Goal: Task Accomplishment & Management: Use online tool/utility

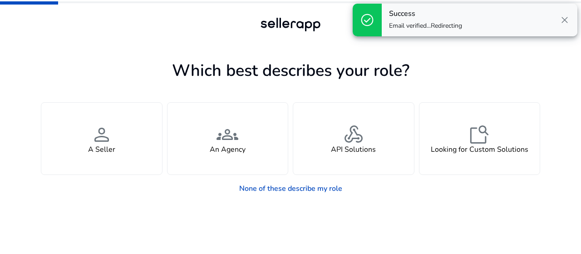
click at [568, 20] on span "close" at bounding box center [565, 20] width 11 height 11
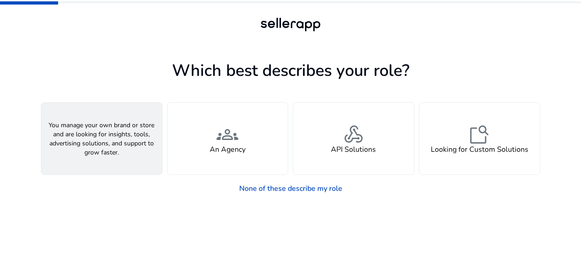
click at [113, 145] on h4 "A Seller" at bounding box center [101, 149] width 27 height 9
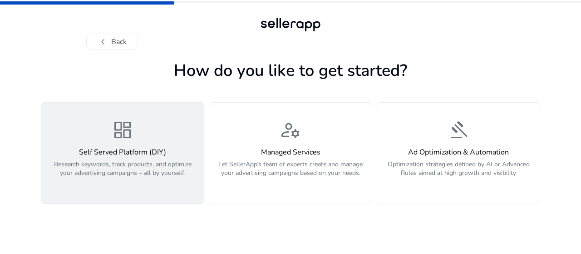
click at [166, 179] on p "Research keywords, track products, and optimize your advertising campaigns – al…" at bounding box center [123, 173] width 152 height 27
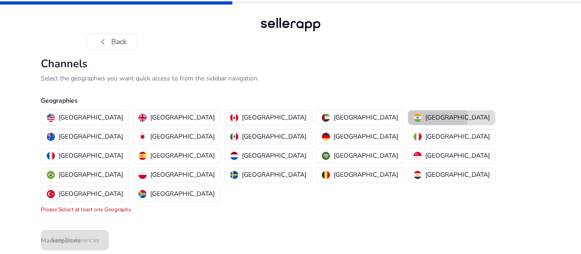
click at [426, 118] on p "[GEOGRAPHIC_DATA]" at bounding box center [458, 118] width 65 height 10
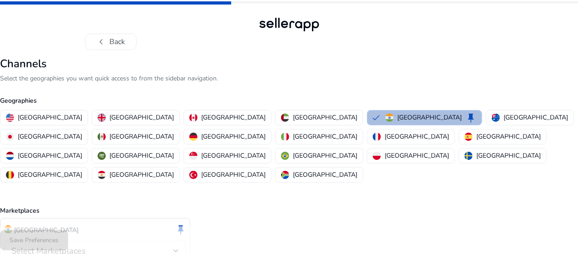
scroll to position [38, 0]
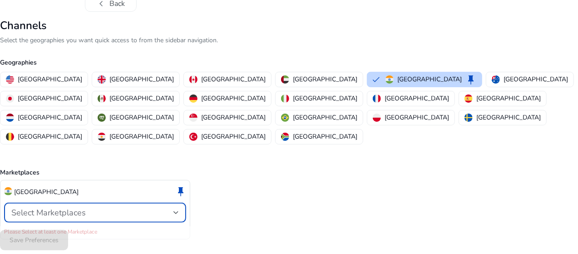
click at [139, 208] on div "Select Marketplaces" at bounding box center [92, 213] width 162 height 10
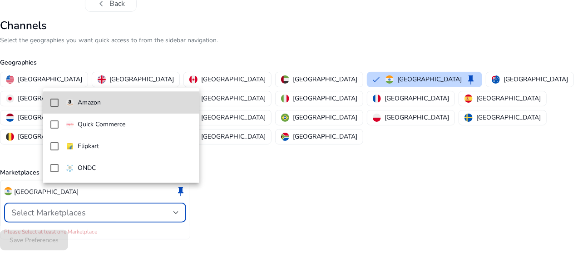
click at [144, 106] on span "Amazon" at bounding box center [129, 103] width 126 height 10
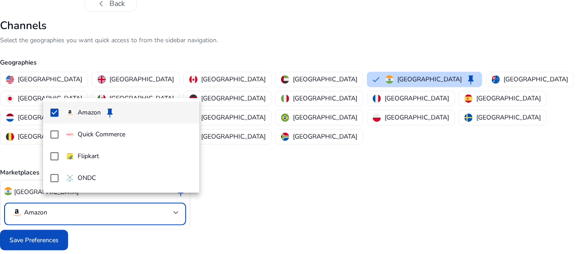
scroll to position [28, 0]
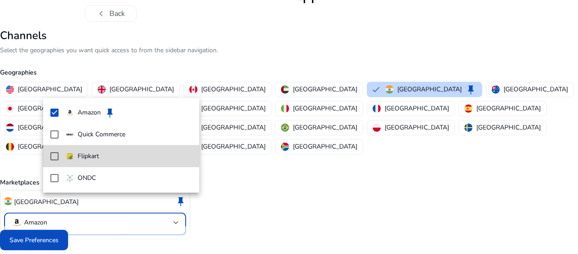
click at [77, 156] on div "Flipkart" at bounding box center [82, 156] width 33 height 10
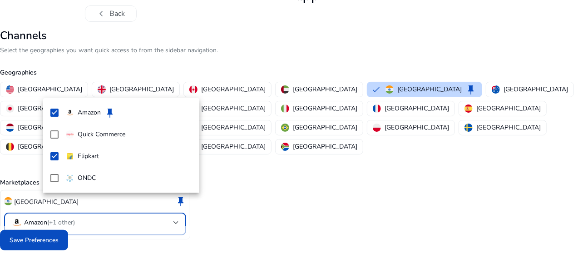
drag, startPoint x: 94, startPoint y: 139, endPoint x: 70, endPoint y: 243, distance: 106.4
click at [70, 243] on div "Amazon keep Quick Commerce Flipkart ONDC" at bounding box center [289, 127] width 578 height 254
click at [70, 243] on div at bounding box center [289, 127] width 578 height 254
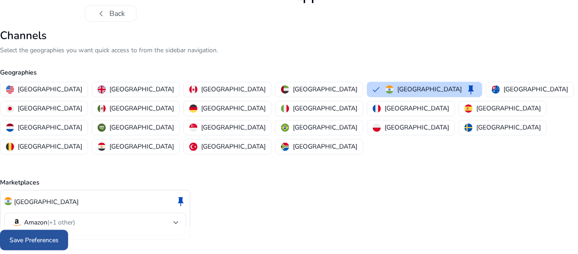
click at [59, 241] on span "Save Preferences" at bounding box center [34, 240] width 49 height 10
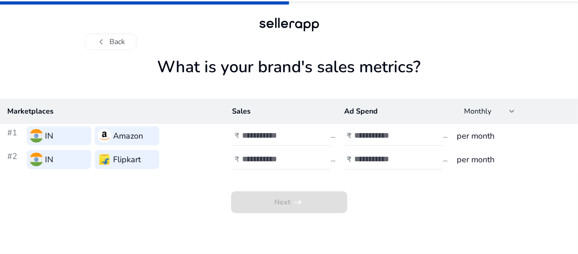
scroll to position [0, 0]
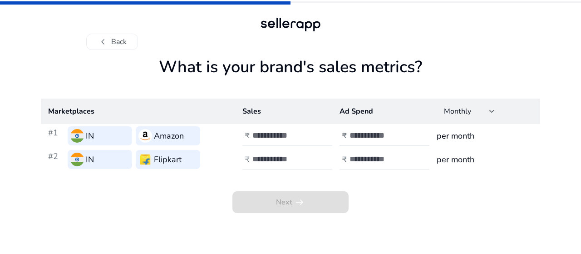
click at [275, 136] on input "number" at bounding box center [283, 135] width 61 height 10
type input "******"
click at [368, 139] on input "number" at bounding box center [380, 135] width 61 height 10
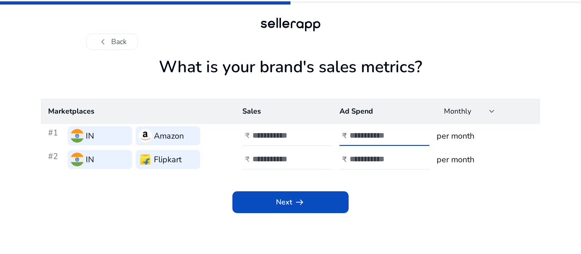
type input "*****"
click at [267, 155] on input "number" at bounding box center [283, 159] width 61 height 10
type input "*"
type input "*****"
click at [363, 163] on input "number" at bounding box center [380, 159] width 61 height 10
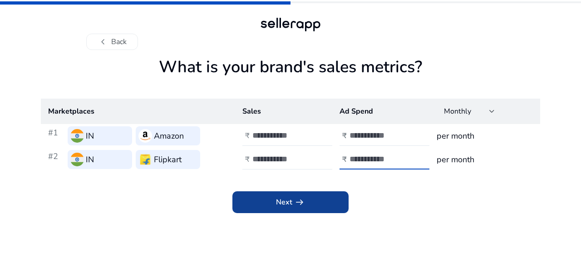
type input "*****"
click at [293, 203] on app-icon "arrow_right_alt" at bounding box center [299, 202] width 13 height 11
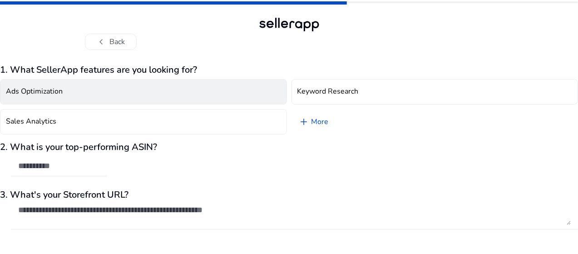
click at [207, 91] on button "Ads Optimization" at bounding box center [143, 91] width 287 height 25
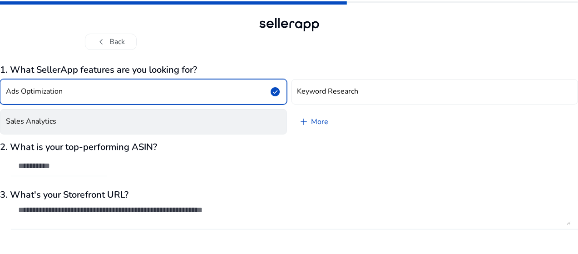
click at [205, 110] on button "Sales Analytics" at bounding box center [143, 121] width 287 height 25
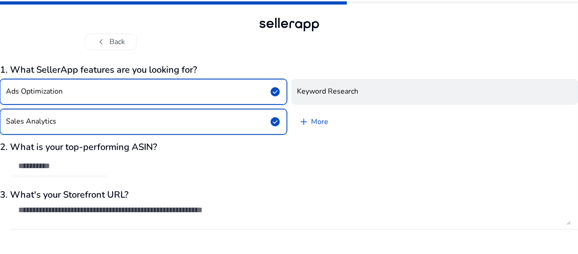
click at [323, 97] on button "Keyword Research" at bounding box center [435, 91] width 287 height 25
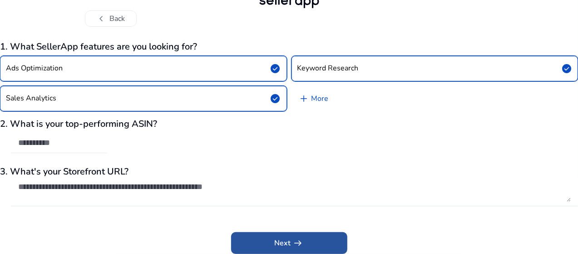
click at [285, 238] on span "Next arrow_right_alt" at bounding box center [289, 243] width 29 height 11
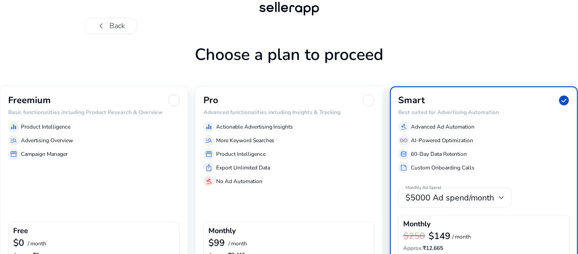
scroll to position [75, 0]
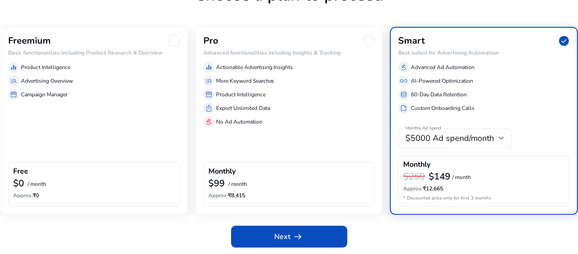
click at [91, 73] on div "equalizer Product Intelligence" at bounding box center [94, 67] width 172 height 11
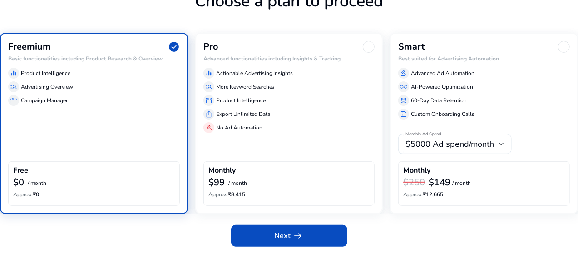
scroll to position [68, 0]
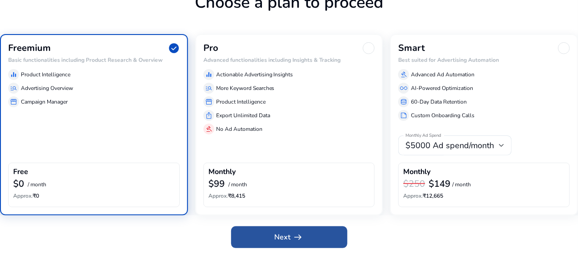
click at [281, 238] on span "Next arrow_right_alt" at bounding box center [289, 237] width 29 height 11
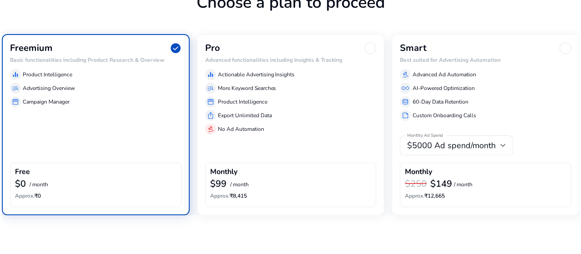
scroll to position [0, 0]
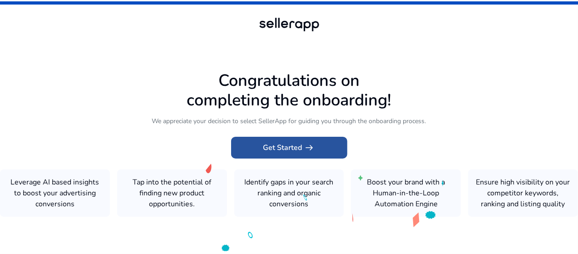
click at [316, 151] on span at bounding box center [289, 148] width 116 height 22
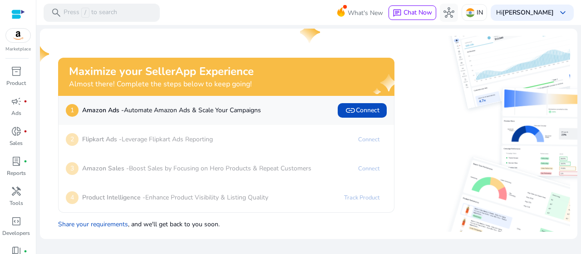
click at [437, 119] on div at bounding box center [486, 134] width 169 height 196
click at [18, 72] on span "inventory_2" at bounding box center [16, 71] width 11 height 11
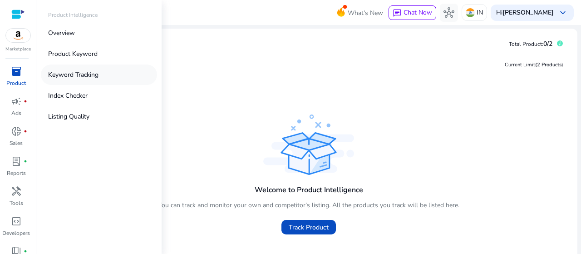
click at [81, 75] on p "Keyword Tracking" at bounding box center [73, 75] width 50 height 10
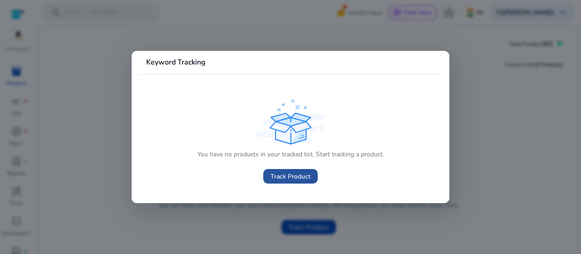
click at [295, 178] on span "Track Product" at bounding box center [291, 177] width 40 height 10
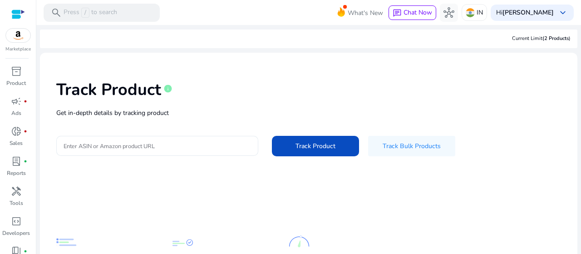
click at [177, 140] on div at bounding box center [158, 146] width 188 height 20
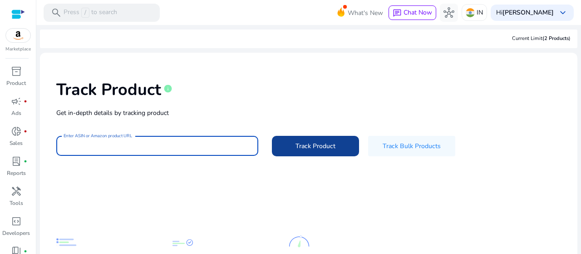
paste input "**********"
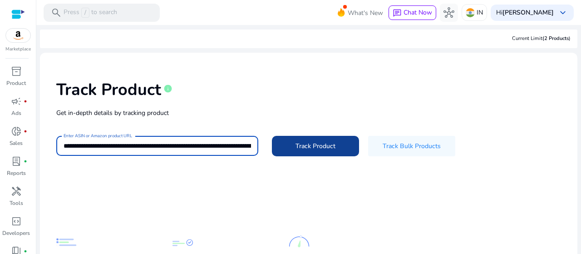
scroll to position [0, 1968]
type input "**********"
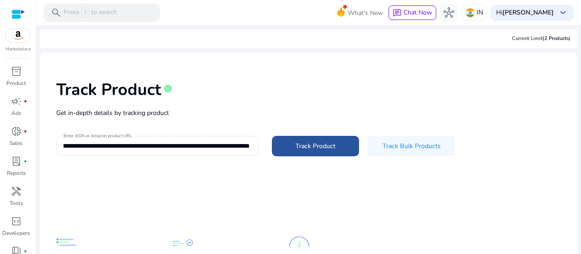
scroll to position [0, 0]
click at [281, 146] on span at bounding box center [315, 146] width 87 height 22
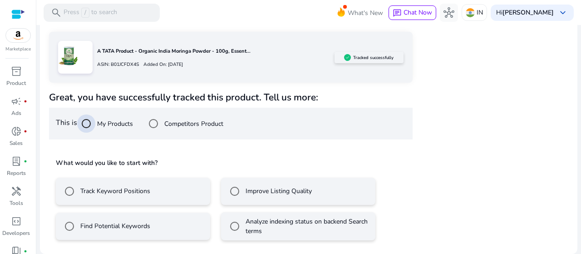
scroll to position [142, 0]
click at [167, 125] on label "Competitors Product" at bounding box center [193, 124] width 61 height 10
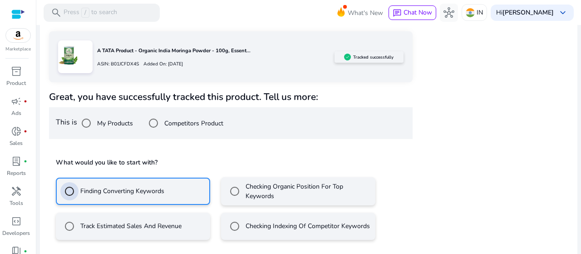
scroll to position [184, 0]
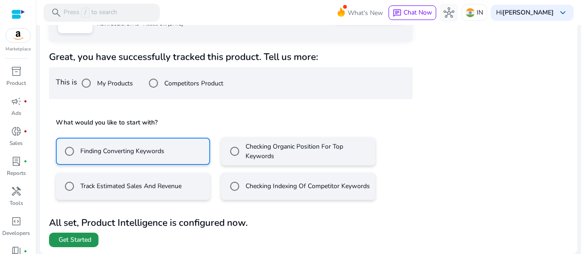
click at [82, 247] on span at bounding box center [74, 240] width 50 height 22
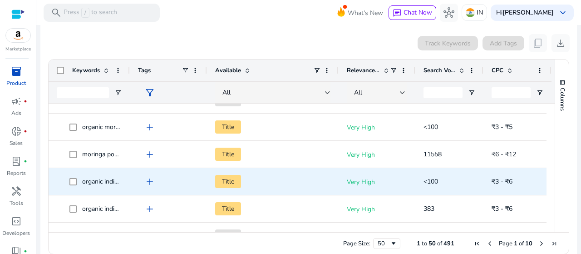
scroll to position [17, 0]
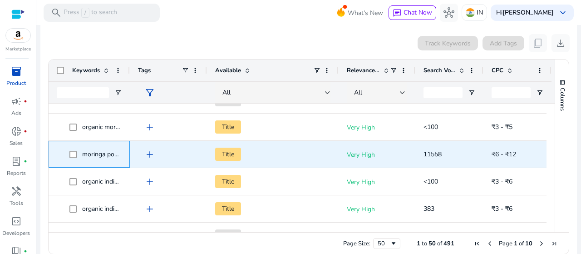
click at [90, 163] on span "moringa powder organic india" at bounding box center [96, 154] width 52 height 19
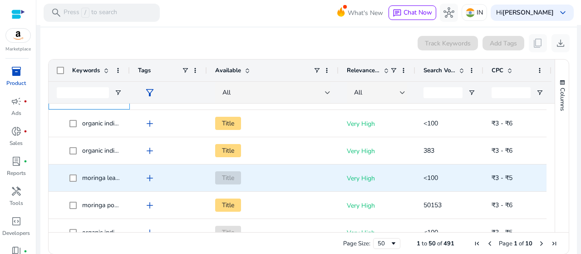
scroll to position [0, 0]
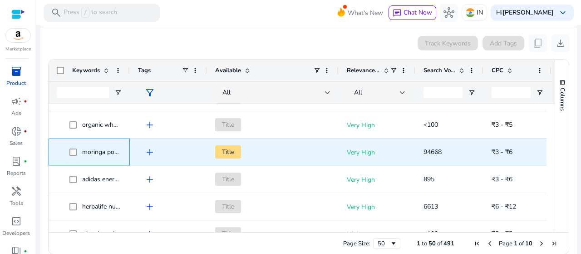
click at [91, 151] on span "moringa powder" at bounding box center [105, 152] width 47 height 9
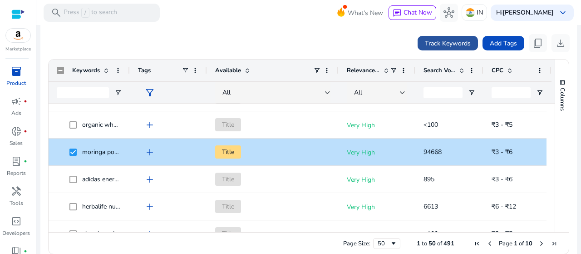
click at [456, 39] on span "Track Keywords" at bounding box center [448, 44] width 46 height 10
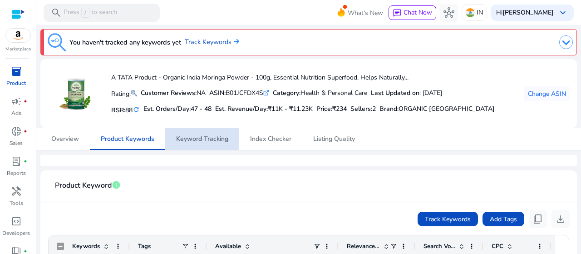
click at [202, 141] on span "Keyword Tracking" at bounding box center [202, 139] width 52 height 6
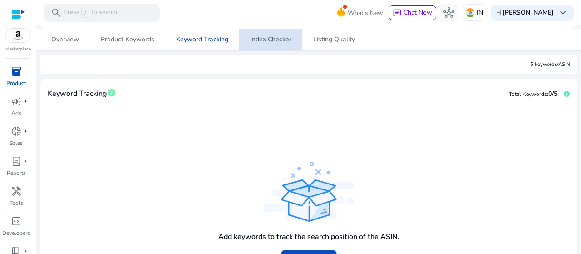
click at [267, 29] on span "Index Checker" at bounding box center [270, 40] width 41 height 22
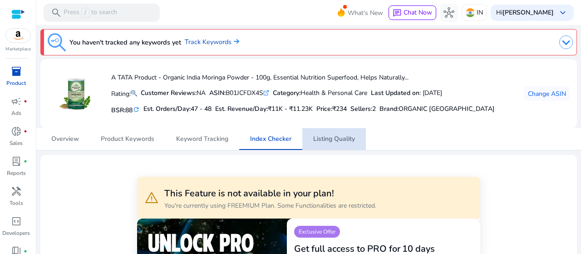
click at [341, 133] on span "Listing Quality" at bounding box center [334, 139] width 42 height 22
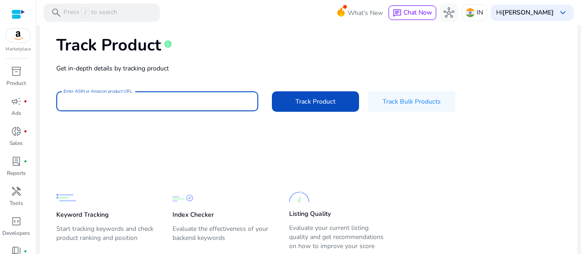
click at [168, 98] on input "Enter ASIN or Amazon product URL" at bounding box center [158, 101] width 188 height 10
type input "**********"
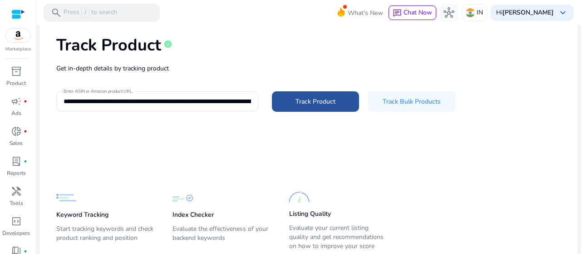
click at [308, 97] on span "Track Product" at bounding box center [316, 102] width 40 height 10
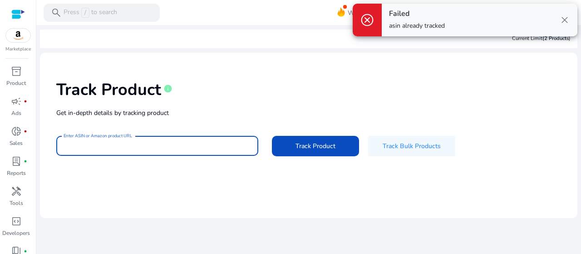
click at [113, 150] on input "Enter ASIN or Amazon product URL" at bounding box center [158, 146] width 188 height 10
type input "**********"
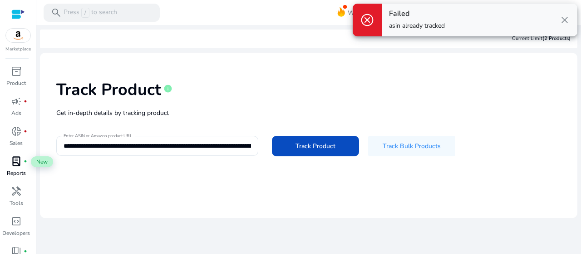
click at [20, 161] on span "lab_profile" at bounding box center [16, 161] width 11 height 11
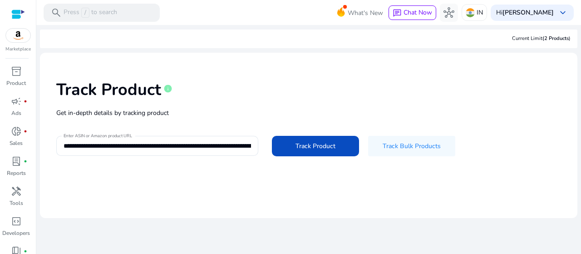
click at [565, 13] on span "keyboard_arrow_down" at bounding box center [563, 12] width 11 height 11
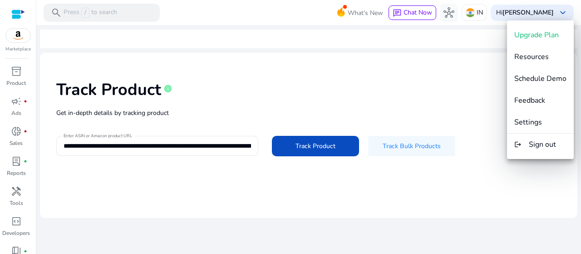
click at [490, 63] on div at bounding box center [290, 127] width 581 height 254
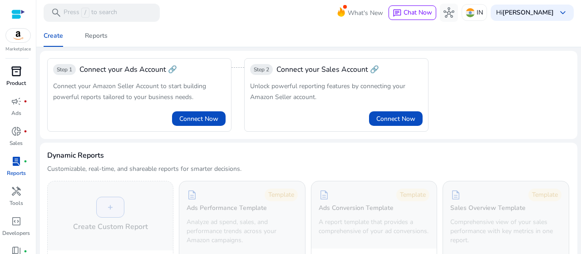
click at [17, 79] on p "Product" at bounding box center [16, 83] width 20 height 8
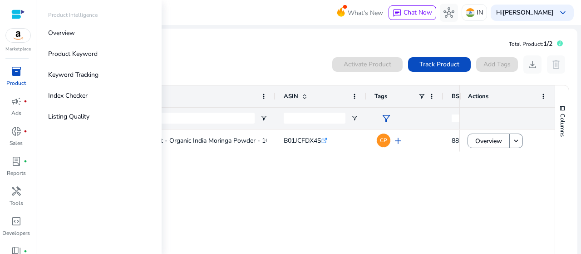
click at [18, 77] on span "inventory_2" at bounding box center [16, 71] width 11 height 11
click at [106, 69] on link "Keyword Tracking" at bounding box center [99, 75] width 116 height 20
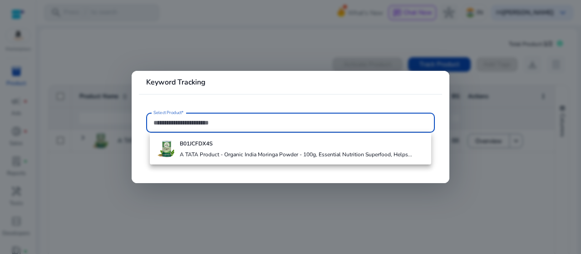
click at [198, 124] on input "Select Product*" at bounding box center [291, 123] width 274 height 10
paste input "**********"
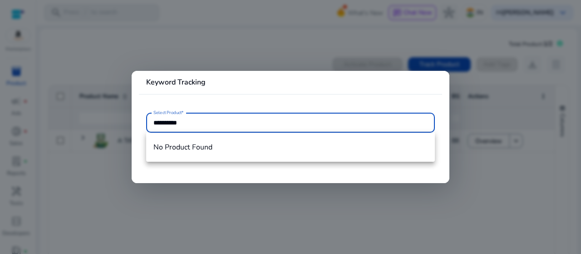
paste input "**********"
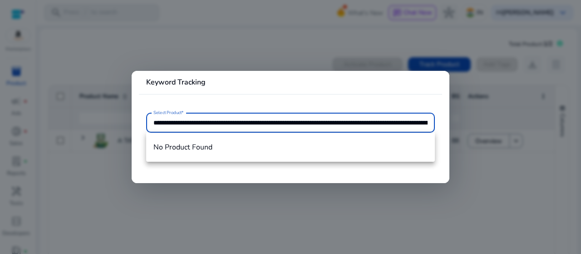
scroll to position [0, 1281]
type input "**********"
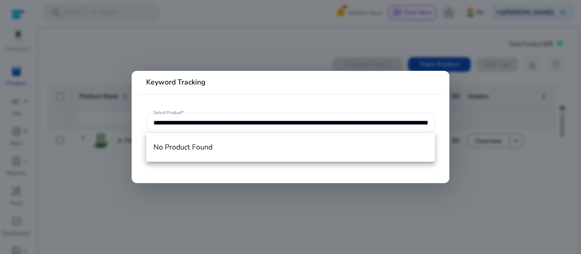
click at [324, 220] on div at bounding box center [290, 127] width 581 height 254
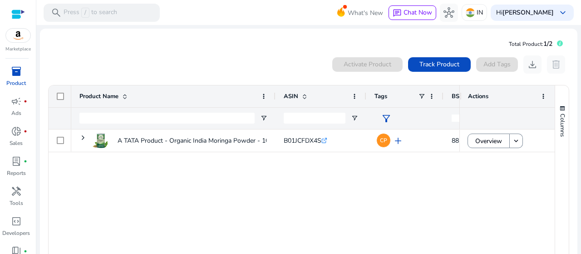
click at [14, 79] on p "Product" at bounding box center [16, 83] width 20 height 8
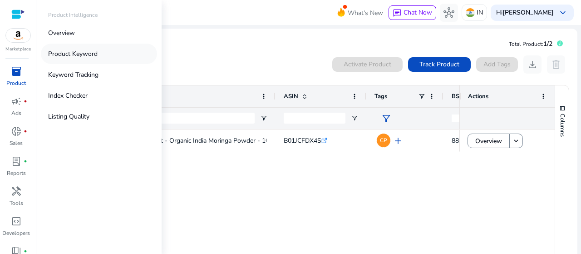
click at [92, 57] on p "Product Keyword" at bounding box center [73, 54] width 50 height 10
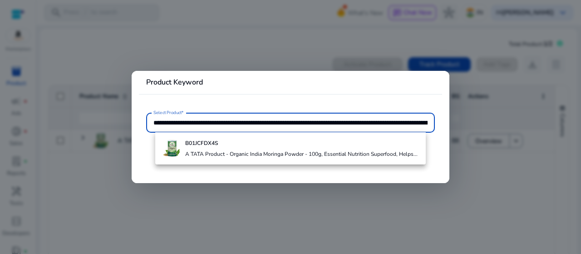
scroll to position [0, 1281]
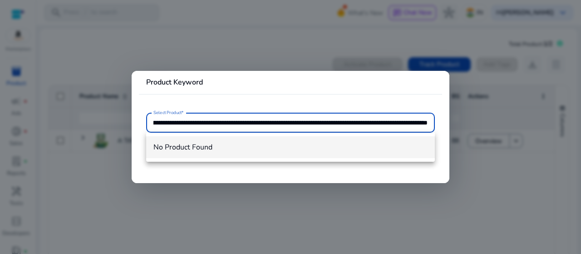
type input "**********"
click at [260, 142] on mat-option "No Product Found" at bounding box center [290, 147] width 289 height 22
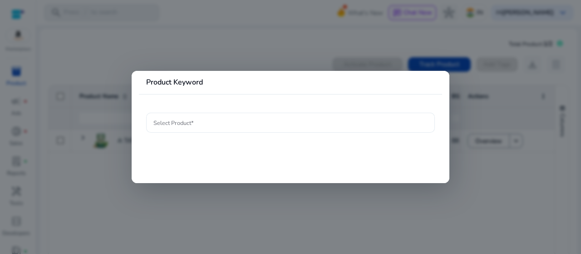
click at [237, 128] on div at bounding box center [291, 123] width 274 height 20
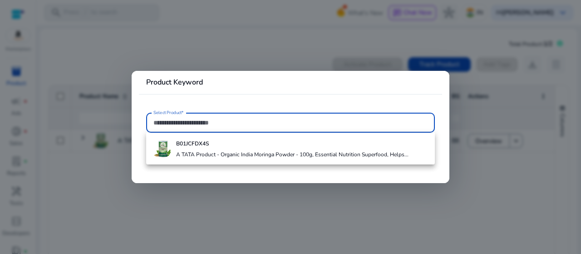
click at [220, 126] on input "Select Product*" at bounding box center [291, 123] width 274 height 10
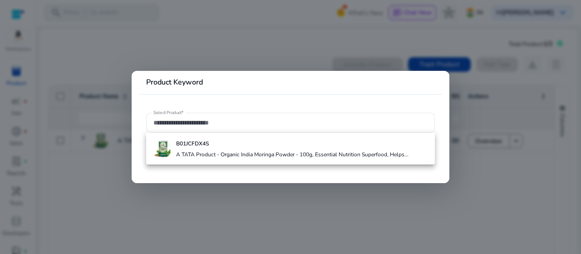
click at [412, 188] on div at bounding box center [290, 127] width 581 height 254
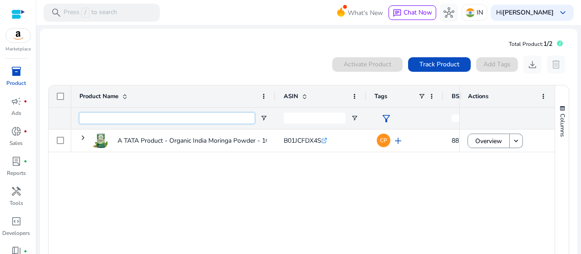
click at [118, 115] on input "Product Name Filter Input" at bounding box center [166, 118] width 175 height 11
paste input "**********"
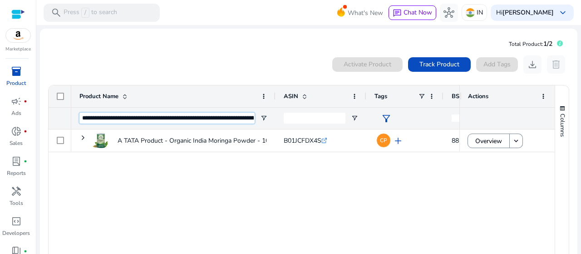
scroll to position [0, 103]
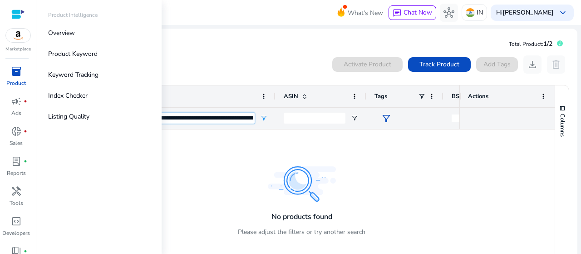
type input "**********"
click at [25, 78] on link "inventory_2 Product" at bounding box center [16, 79] width 32 height 30
click at [102, 35] on link "Overview" at bounding box center [99, 33] width 116 height 20
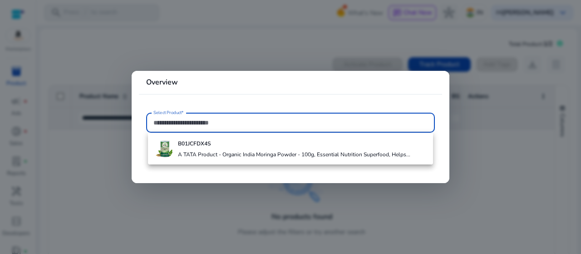
paste input "**********"
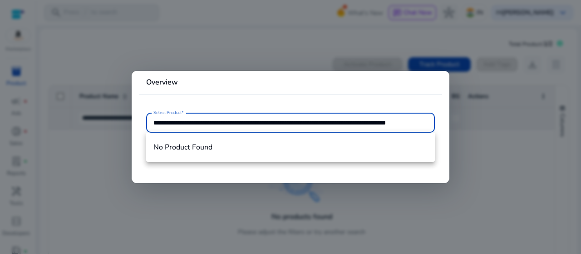
scroll to position [0, 21]
type input "**********"
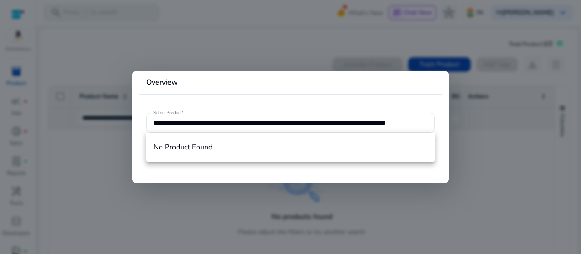
click at [349, 196] on div at bounding box center [290, 127] width 581 height 254
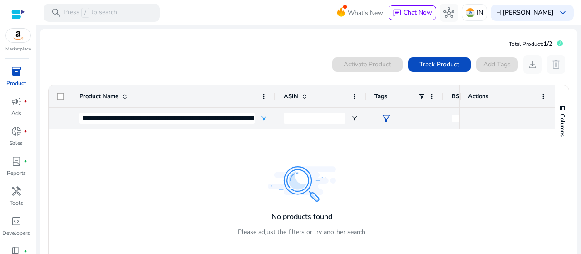
click at [550, 63] on app-icon-holder "delete" at bounding box center [556, 64] width 18 height 18
click at [436, 60] on span "Track Product" at bounding box center [440, 65] width 40 height 10
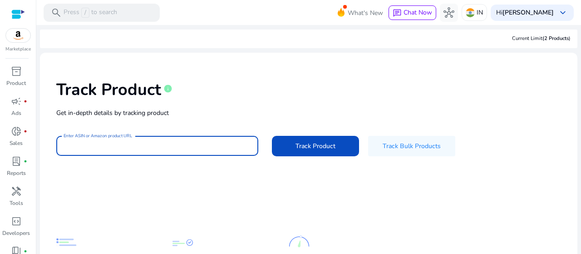
click at [135, 147] on input "Enter ASIN or Amazon product URL" at bounding box center [158, 146] width 188 height 10
paste input "**********"
type input "**********"
paste input "**********"
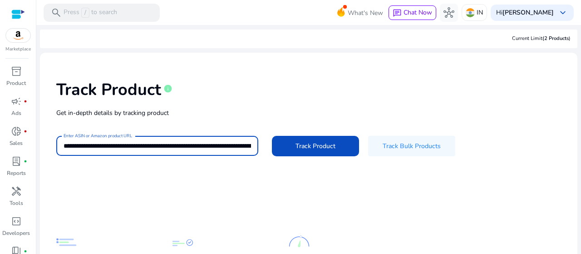
scroll to position [0, 1370]
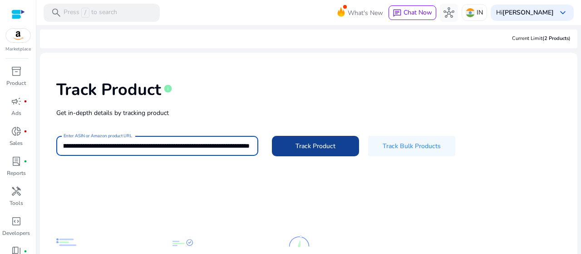
type input "**********"
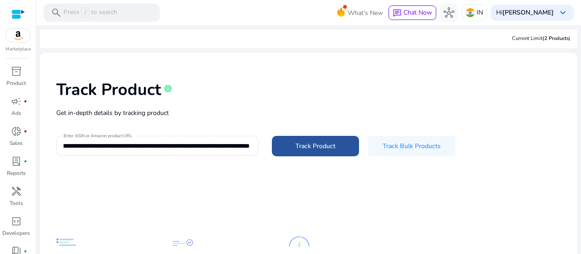
scroll to position [0, 0]
click at [318, 144] on span "Track Product" at bounding box center [316, 146] width 40 height 10
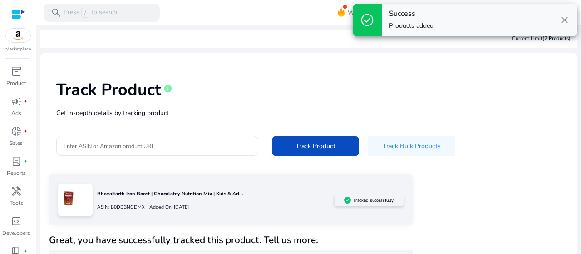
scroll to position [35, 0]
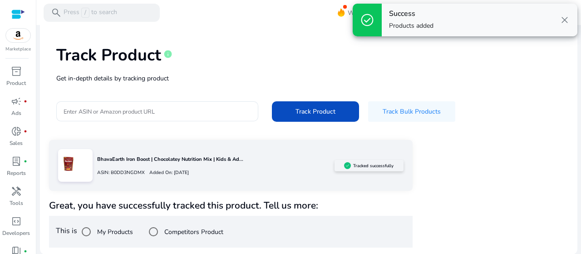
click at [169, 178] on div "ASIN: B0DD3NGDMX Added On: [DATE]" at bounding box center [216, 172] width 238 height 13
click at [109, 233] on label "My Products" at bounding box center [114, 232] width 38 height 10
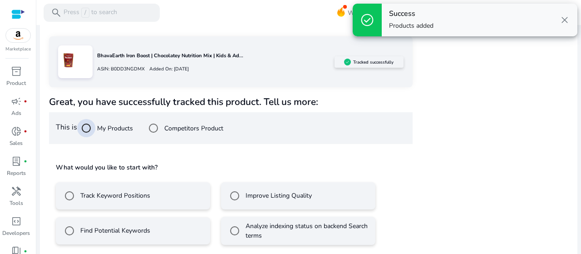
scroll to position [138, 0]
click at [164, 123] on div at bounding box center [154, 128] width 22 height 22
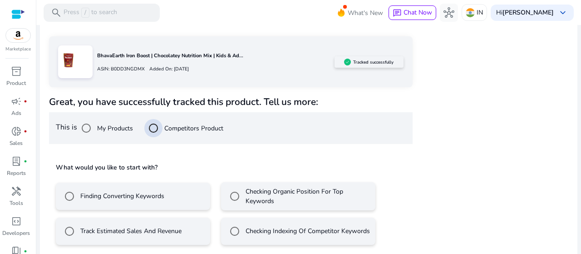
scroll to position [143, 0]
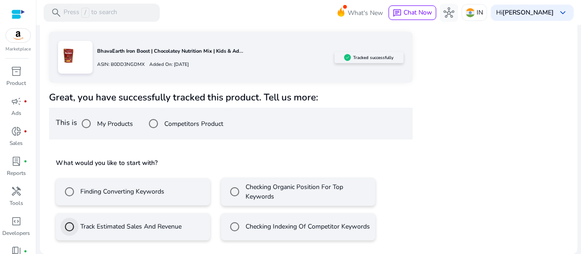
click at [80, 230] on div at bounding box center [70, 227] width 22 height 22
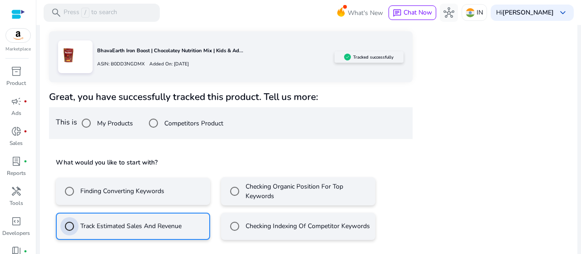
scroll to position [184, 0]
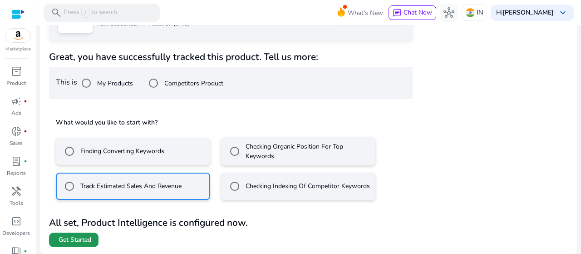
click at [84, 241] on span "Get Started" at bounding box center [75, 239] width 33 height 9
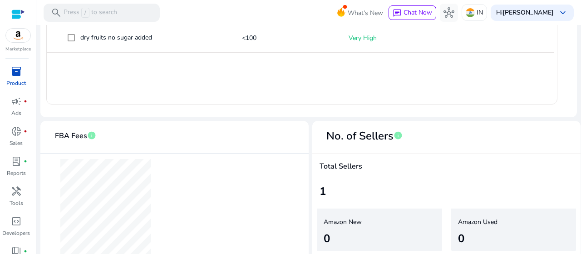
scroll to position [536, 0]
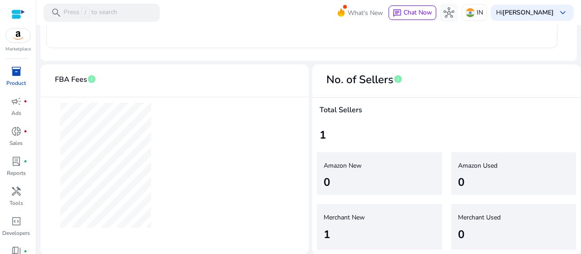
click at [452, 131] on div "1" at bounding box center [447, 135] width 254 height 16
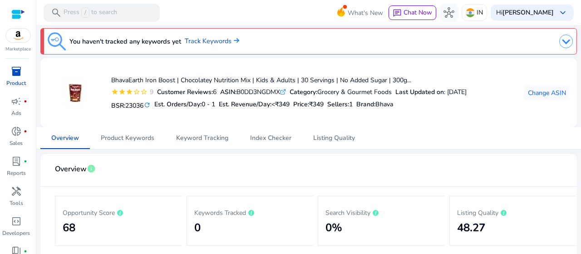
scroll to position [0, 0]
